Goal: Information Seeking & Learning: Learn about a topic

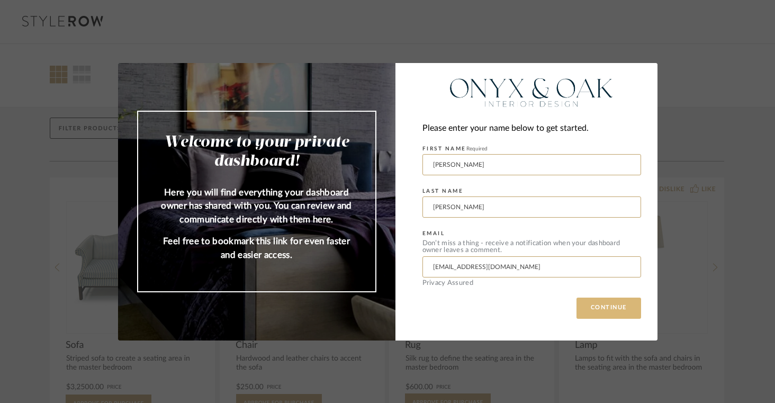
click at [617, 301] on button "CONTINUE" at bounding box center [608, 307] width 65 height 21
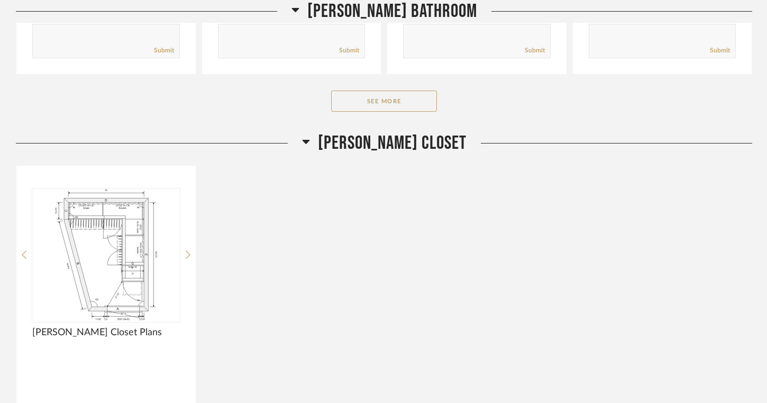
scroll to position [6502, 0]
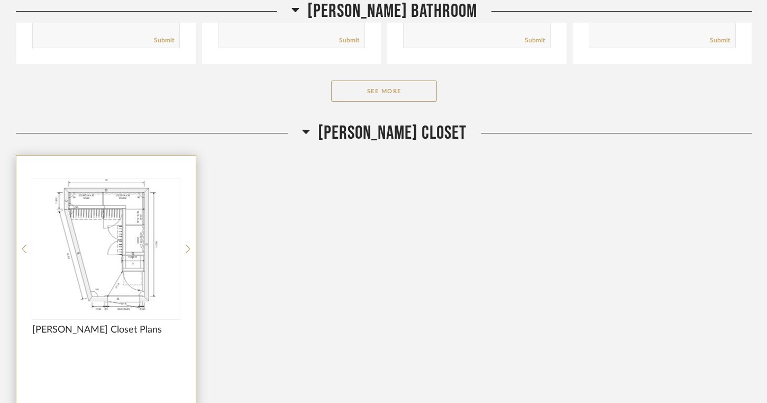
click at [0, 0] on img at bounding box center [0, 0] width 0 height 0
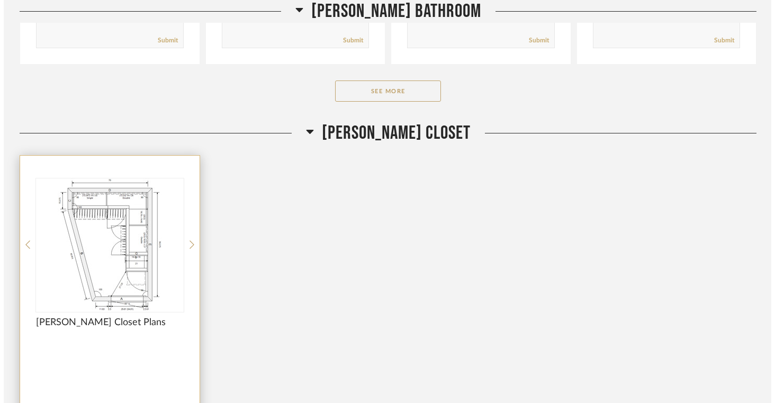
scroll to position [0, 0]
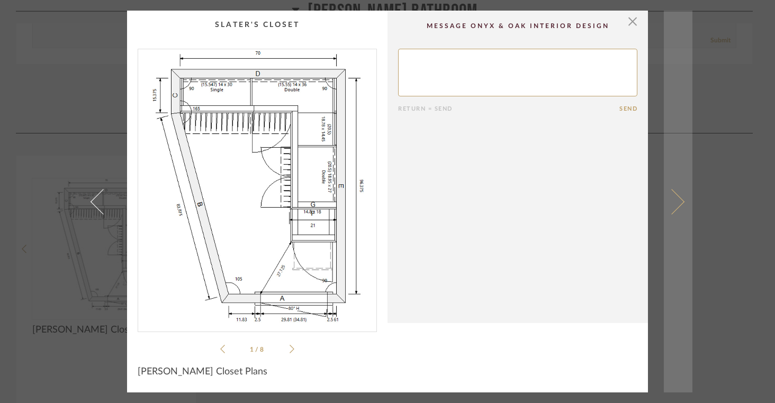
click at [678, 200] on span at bounding box center [671, 200] width 25 height 25
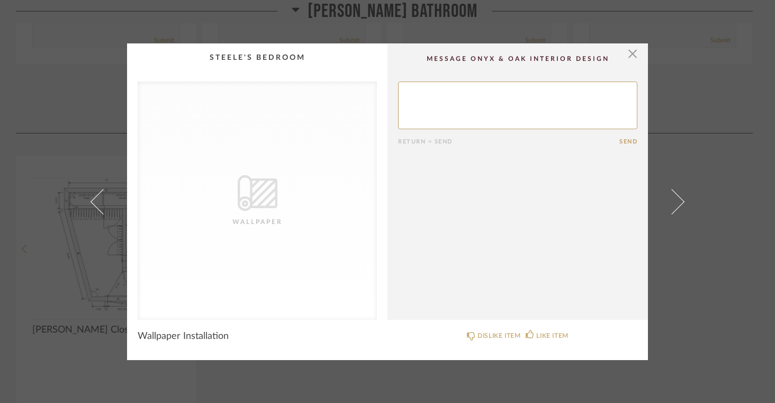
click at [678, 200] on span at bounding box center [671, 200] width 25 height 25
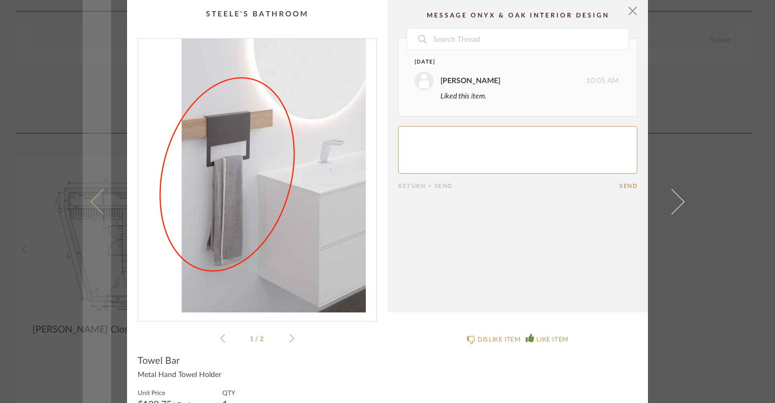
click at [96, 200] on span at bounding box center [102, 200] width 25 height 25
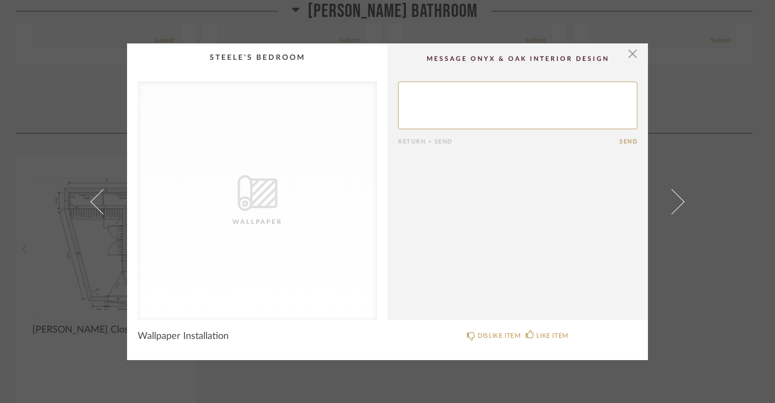
click at [96, 200] on span at bounding box center [102, 200] width 25 height 25
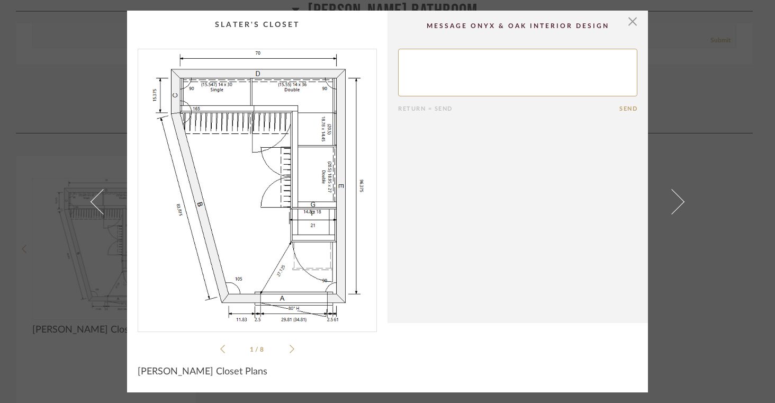
click at [289, 349] on icon at bounding box center [291, 349] width 5 height 8
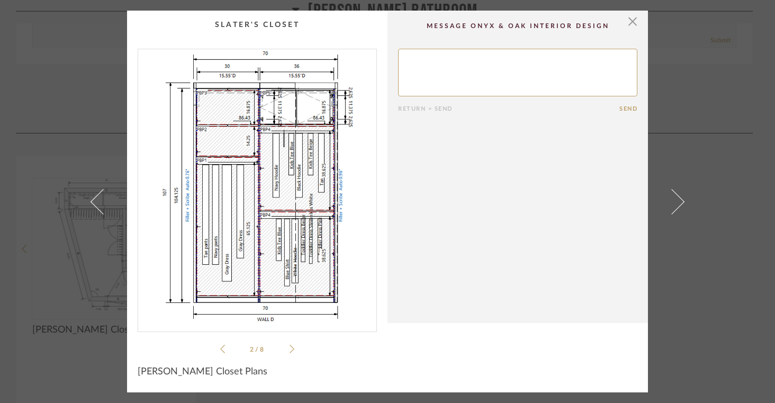
click at [289, 349] on icon at bounding box center [291, 349] width 5 height 8
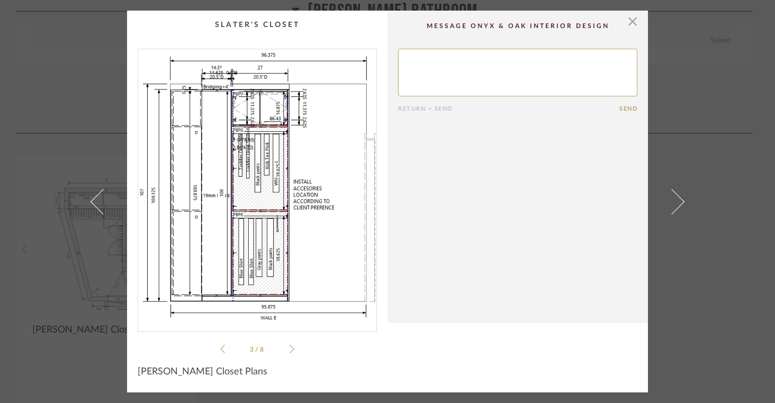
click at [289, 349] on icon at bounding box center [291, 349] width 5 height 8
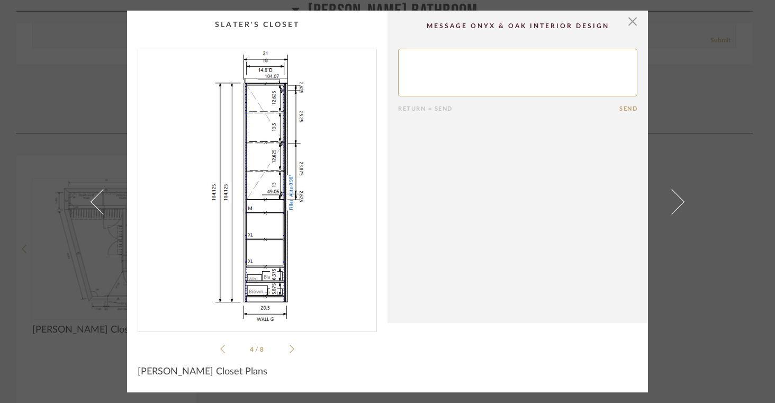
click at [289, 349] on icon at bounding box center [291, 349] width 5 height 8
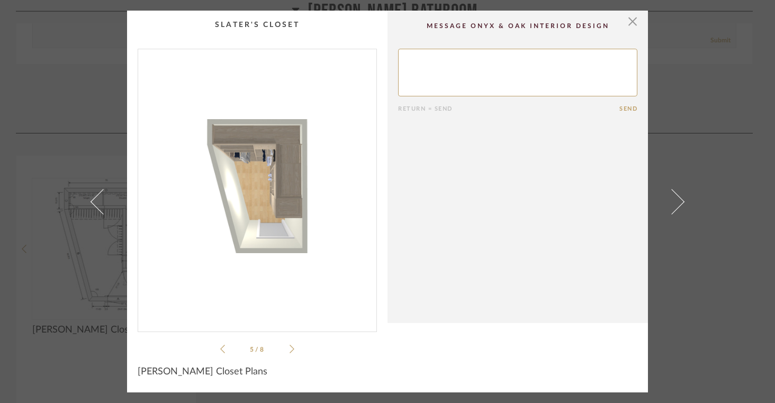
click at [289, 349] on icon at bounding box center [291, 349] width 5 height 8
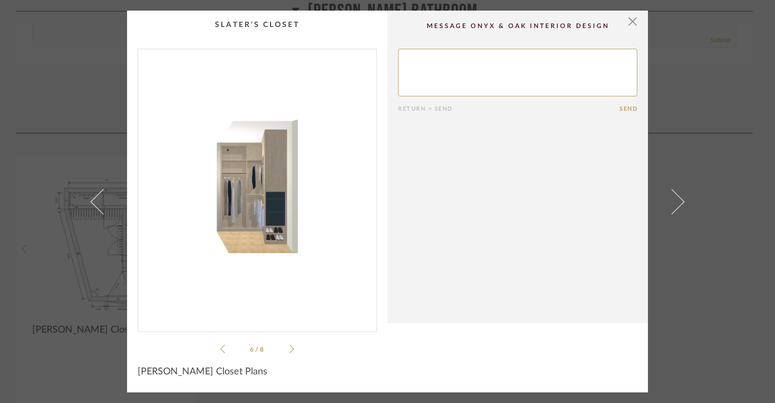
click at [289, 349] on icon at bounding box center [291, 349] width 5 height 8
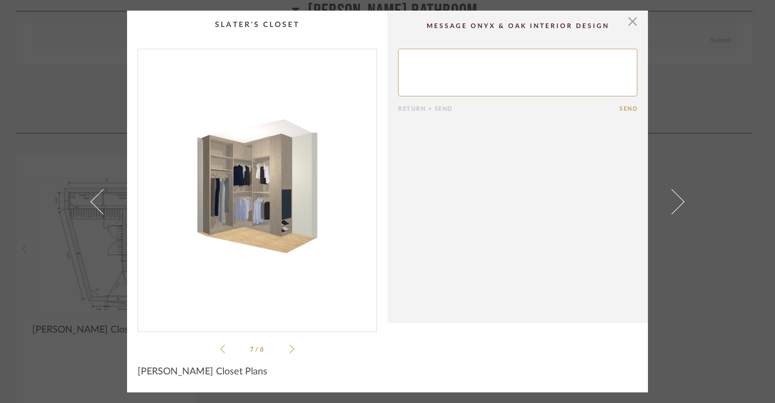
click at [289, 349] on icon at bounding box center [291, 349] width 5 height 8
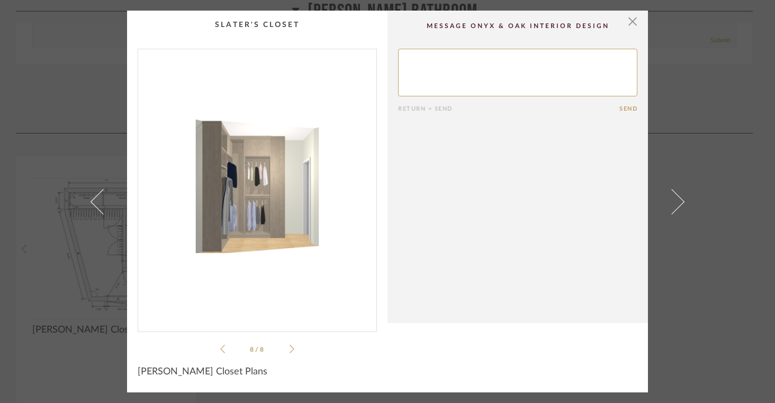
click at [289, 349] on icon at bounding box center [291, 349] width 5 height 8
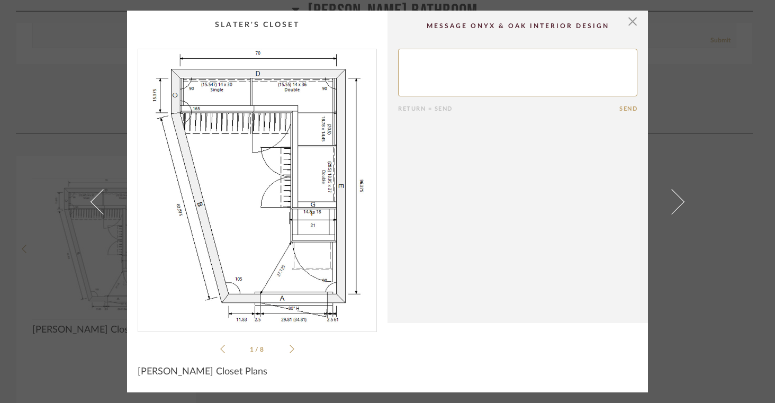
click at [289, 349] on icon at bounding box center [291, 349] width 5 height 8
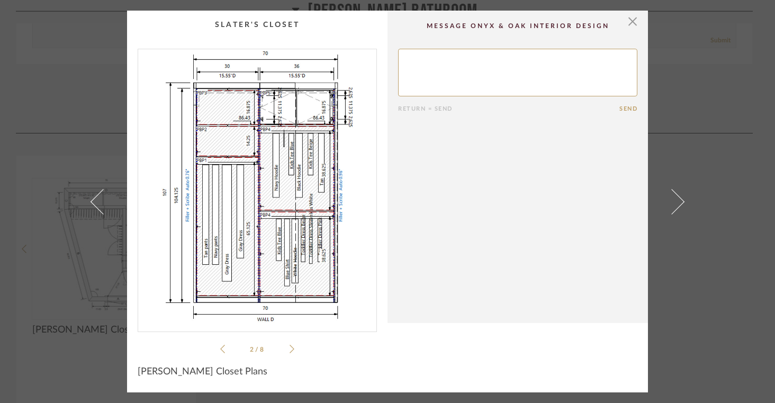
click at [289, 349] on icon at bounding box center [291, 349] width 5 height 8
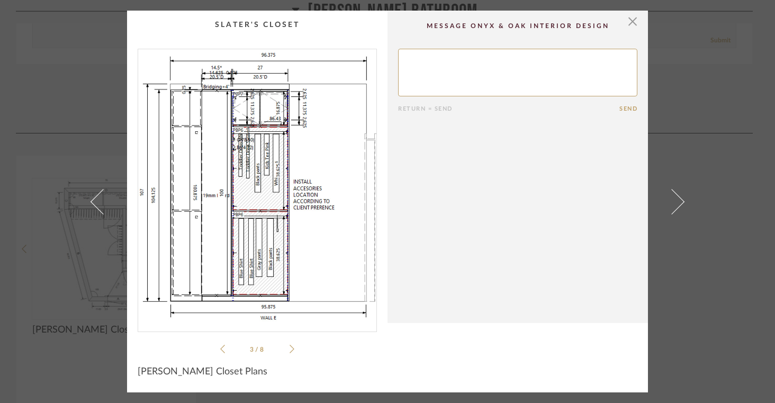
click at [289, 349] on icon at bounding box center [291, 349] width 5 height 8
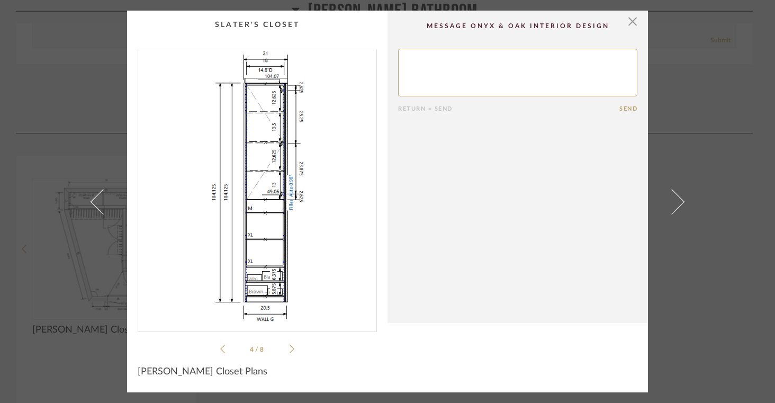
click at [289, 349] on icon at bounding box center [291, 349] width 5 height 8
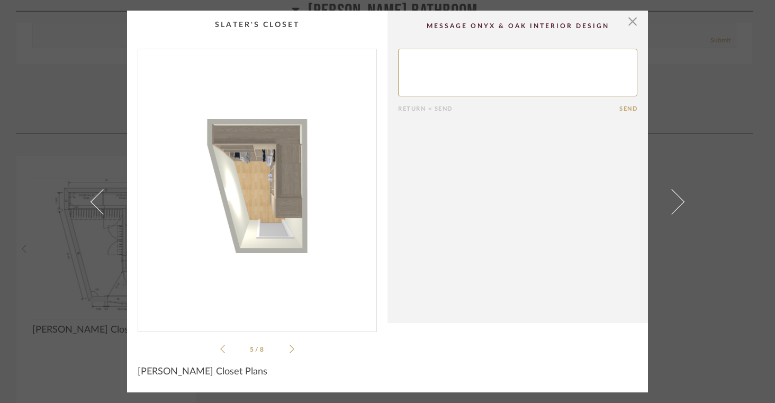
click at [289, 349] on icon at bounding box center [291, 349] width 5 height 8
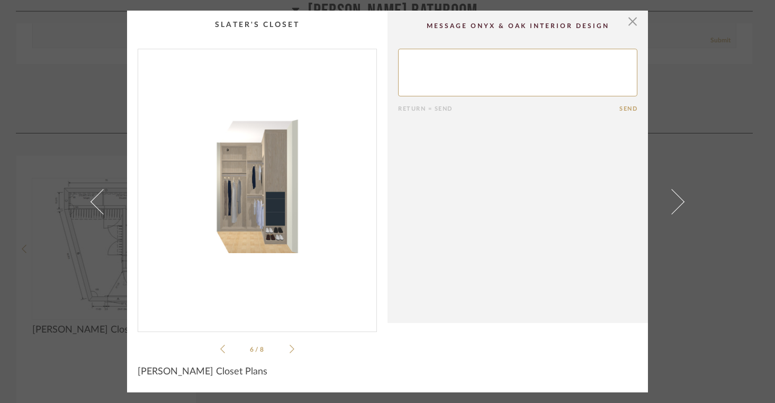
click at [220, 350] on icon at bounding box center [222, 349] width 5 height 8
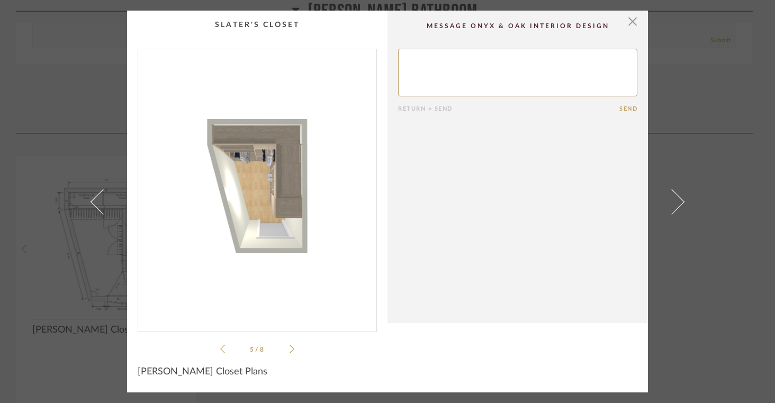
click at [289, 347] on icon at bounding box center [291, 349] width 5 height 10
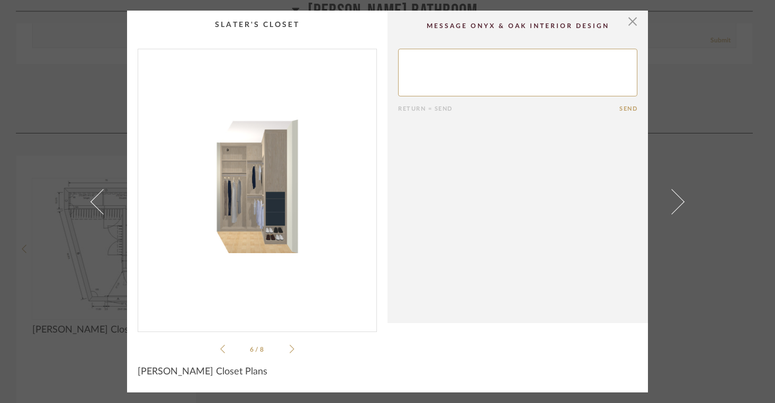
click at [289, 347] on icon at bounding box center [291, 349] width 5 height 10
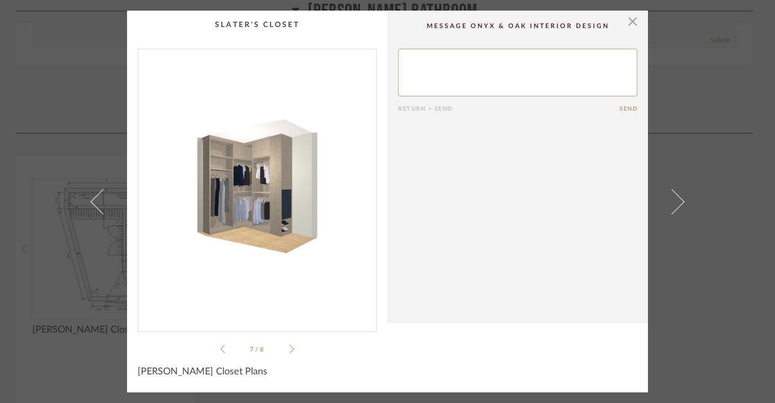
click at [293, 348] on div "7 / 8" at bounding box center [257, 202] width 239 height 306
click at [289, 346] on icon at bounding box center [291, 349] width 5 height 10
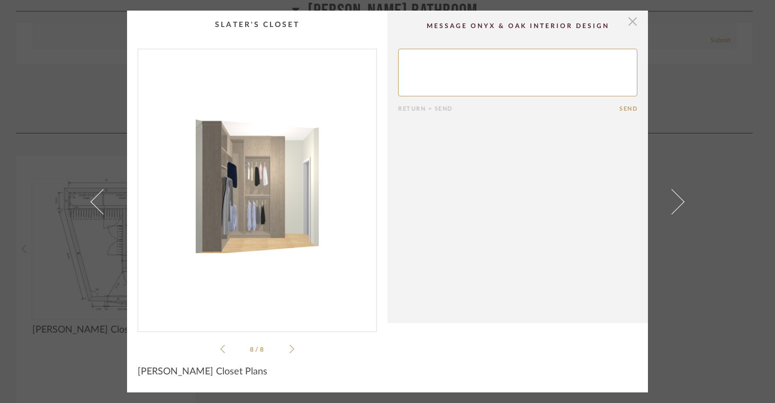
click at [629, 25] on span "button" at bounding box center [632, 21] width 21 height 21
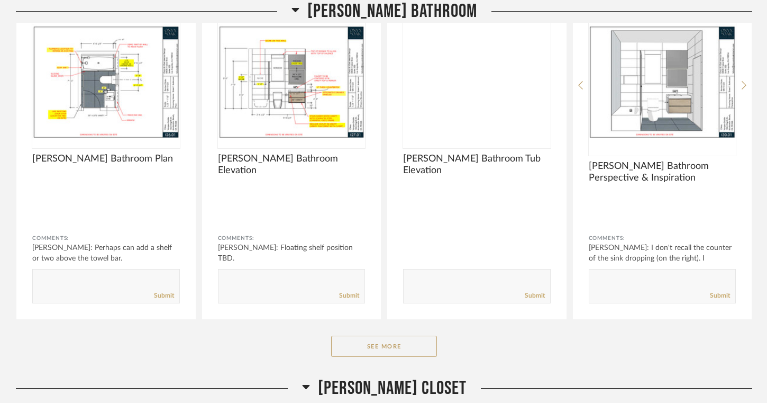
scroll to position [6120, 0]
